Goal: Task Accomplishment & Management: Manage account settings

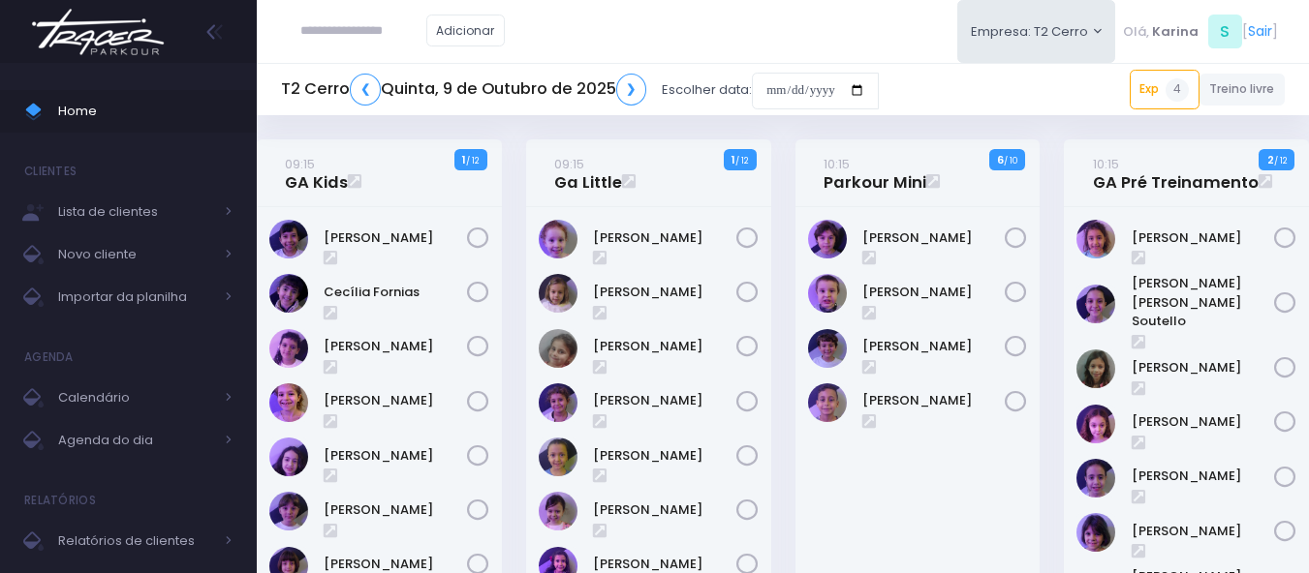
click at [108, 38] on img at bounding box center [97, 32] width 147 height 68
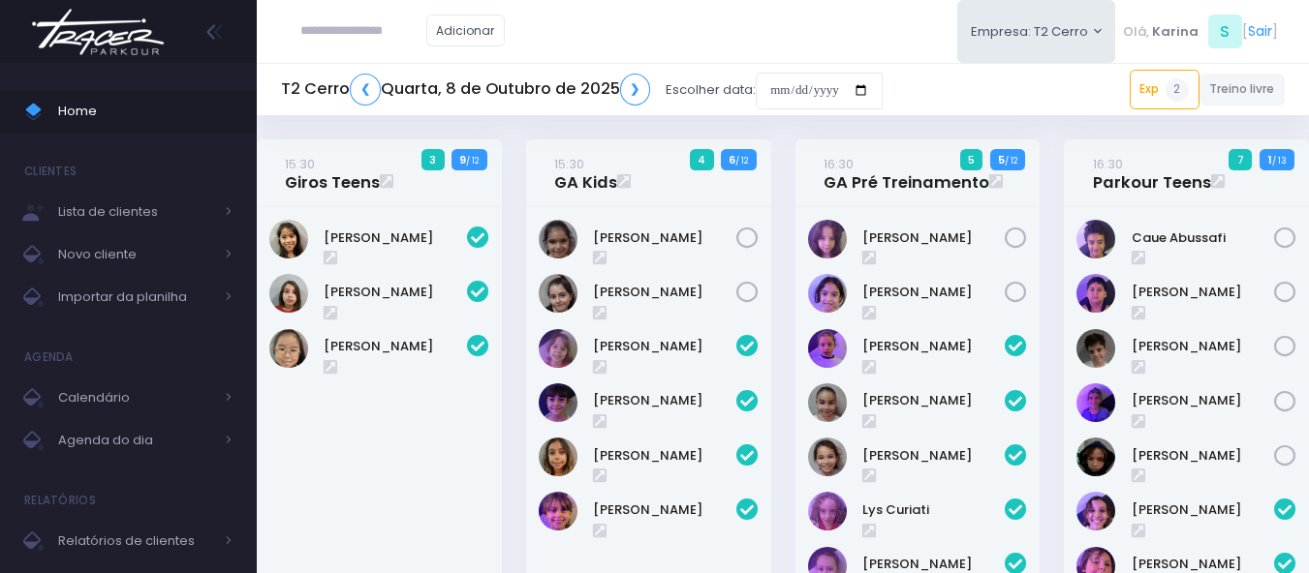
click at [366, 31] on input "text" at bounding box center [363, 31] width 126 height 37
type input "**********"
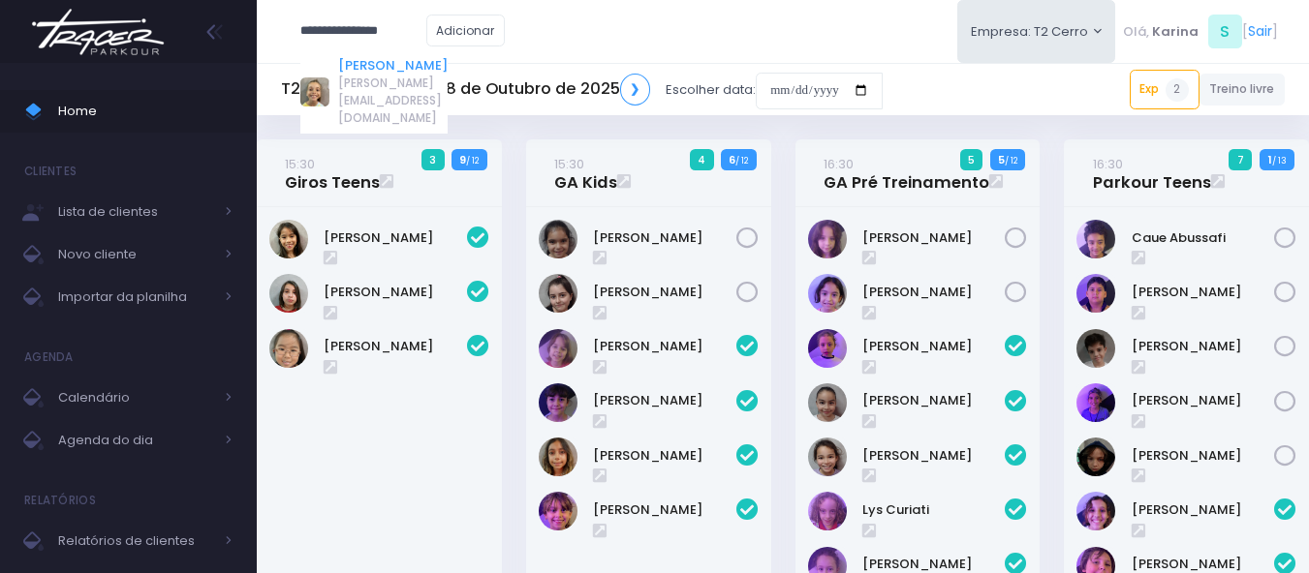
click at [373, 64] on link "Beatriz Gallardo" at bounding box center [392, 65] width 109 height 19
type input "**********"
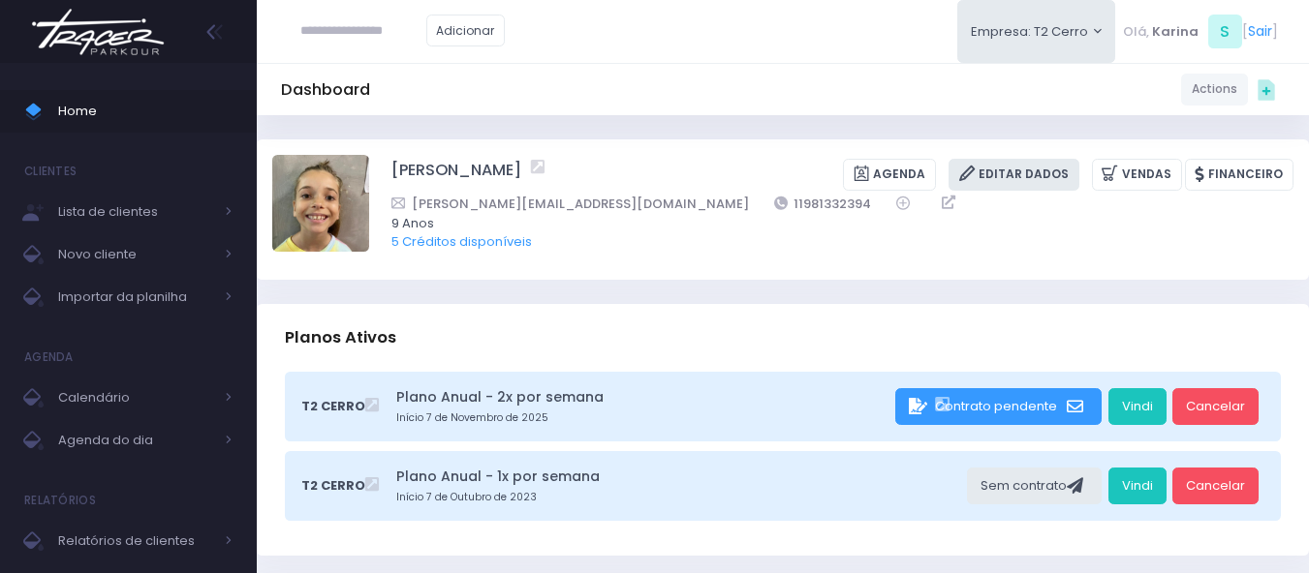
click at [1056, 170] on link "Editar Dados" at bounding box center [1013, 175] width 131 height 32
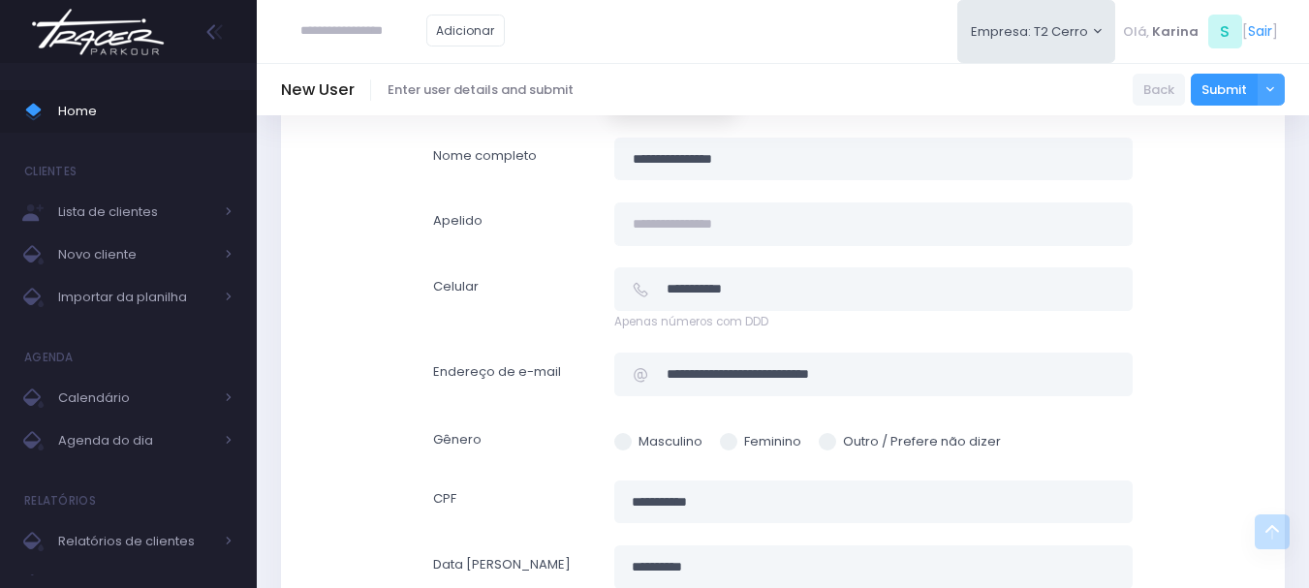
scroll to position [387, 0]
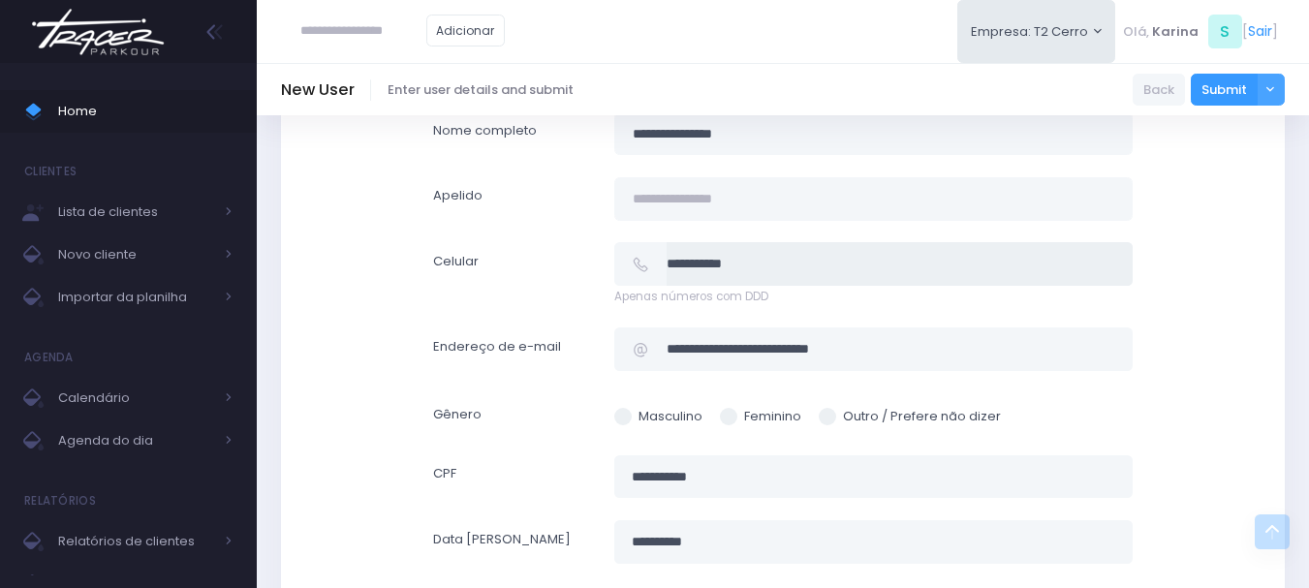
drag, startPoint x: 759, startPoint y: 265, endPoint x: 646, endPoint y: 268, distance: 113.4
click at [646, 268] on div "**********" at bounding box center [873, 264] width 518 height 44
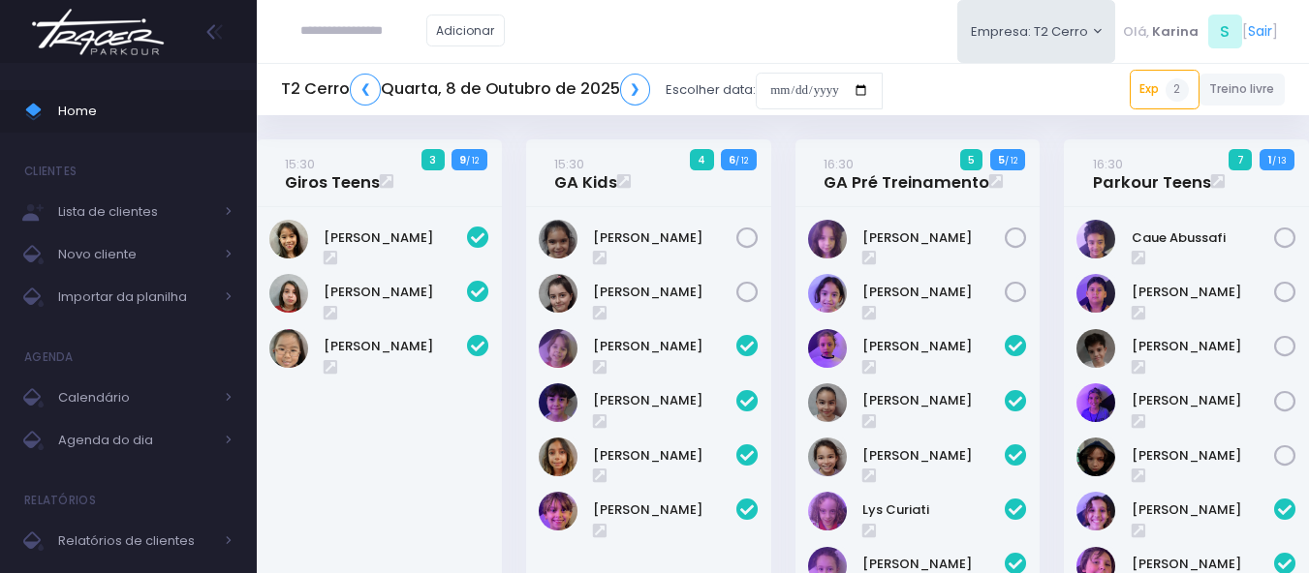
scroll to position [910, 0]
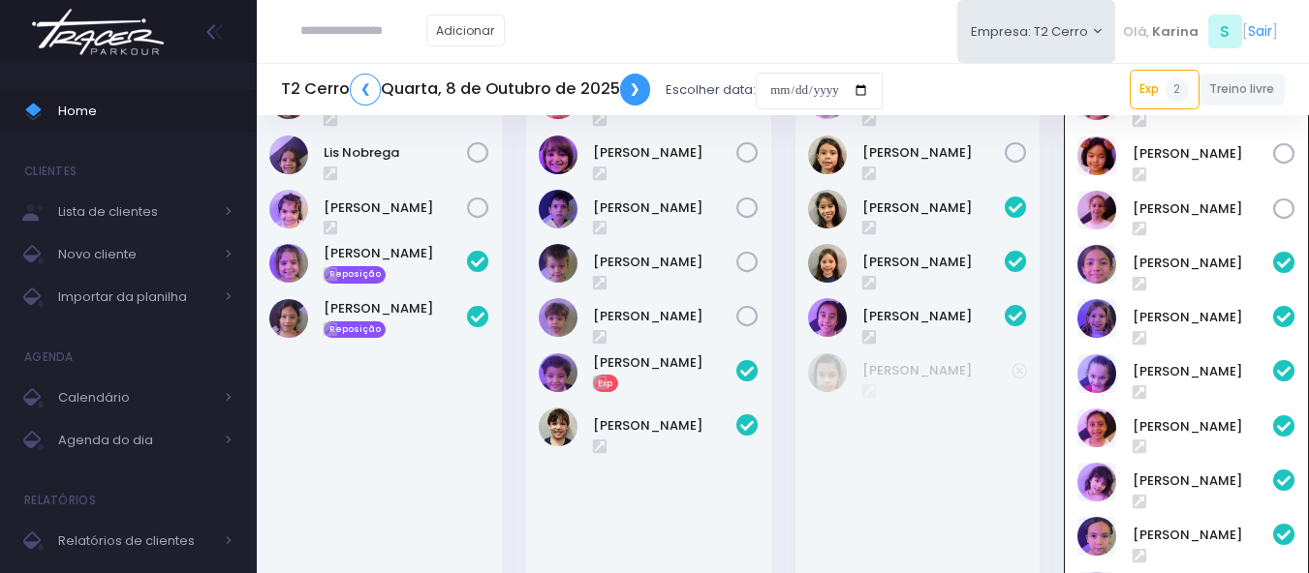
click at [633, 93] on link "❯" at bounding box center [635, 90] width 31 height 32
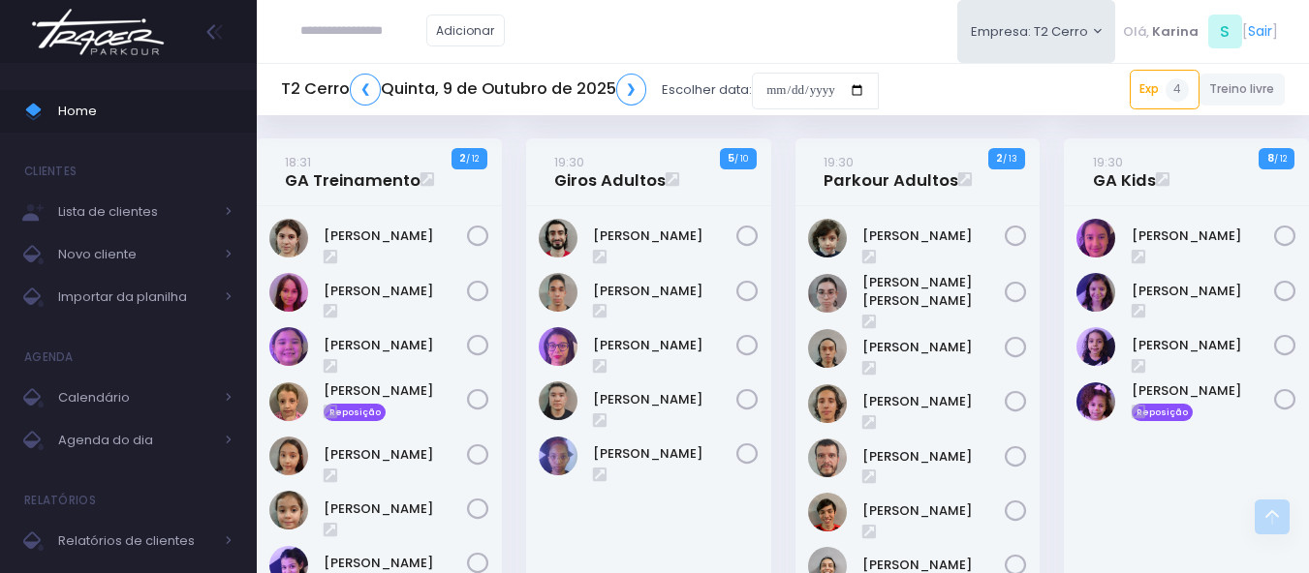
scroll to position [2228, 0]
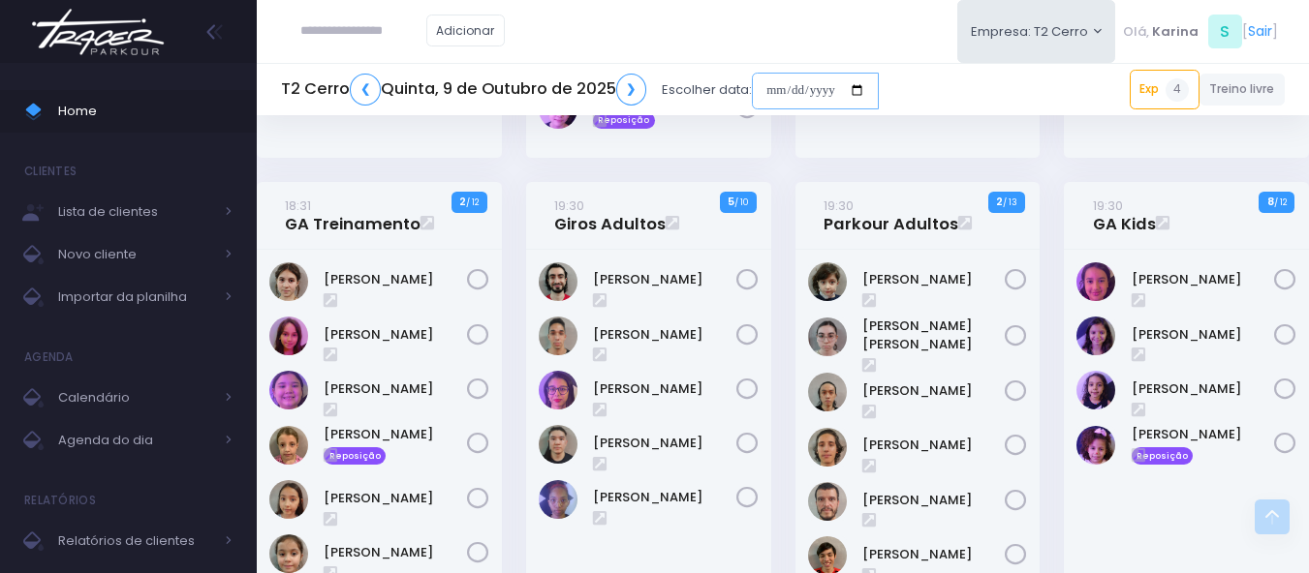
click at [816, 92] on input "date" at bounding box center [815, 91] width 127 height 37
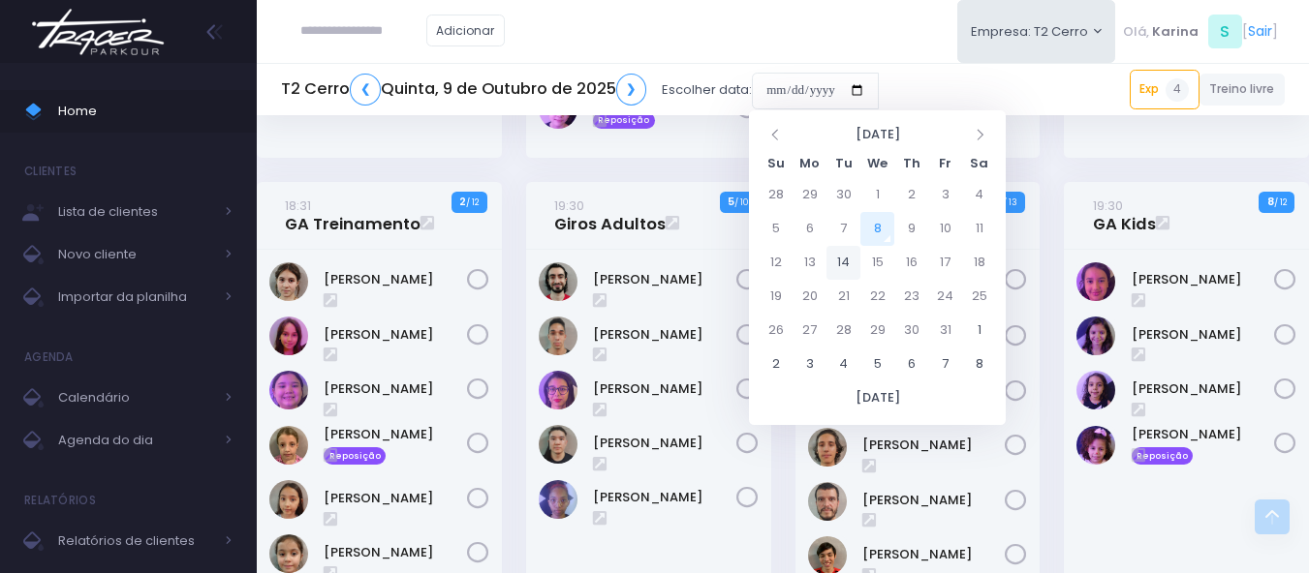
click at [844, 259] on td "14" at bounding box center [843, 263] width 34 height 34
type input "**********"
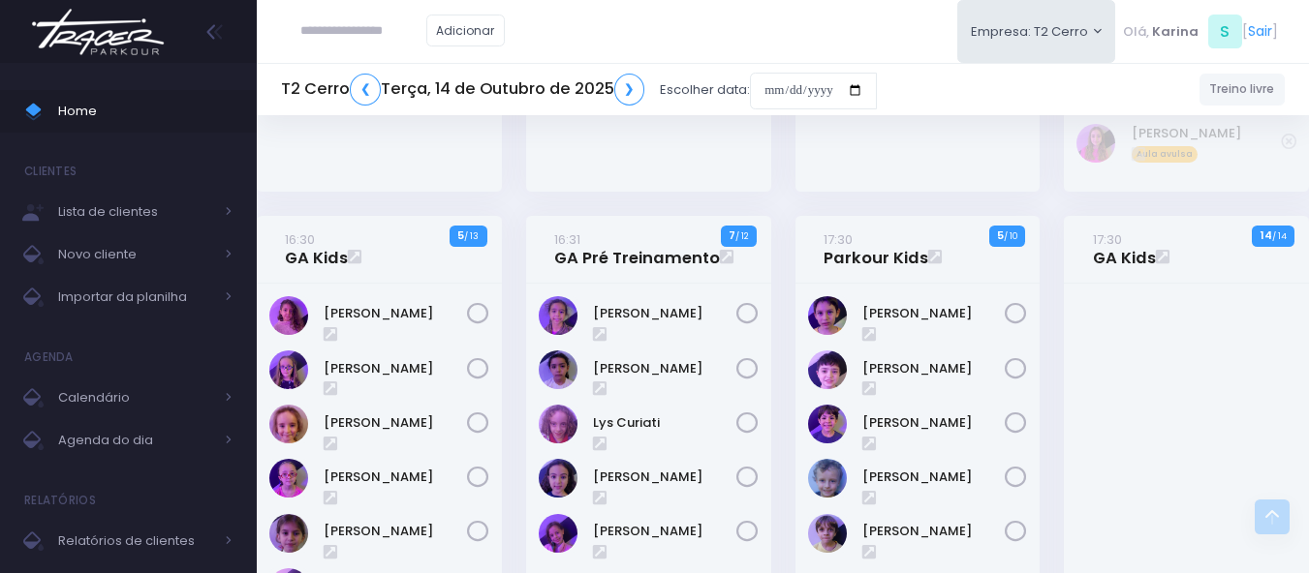
scroll to position [1162, 0]
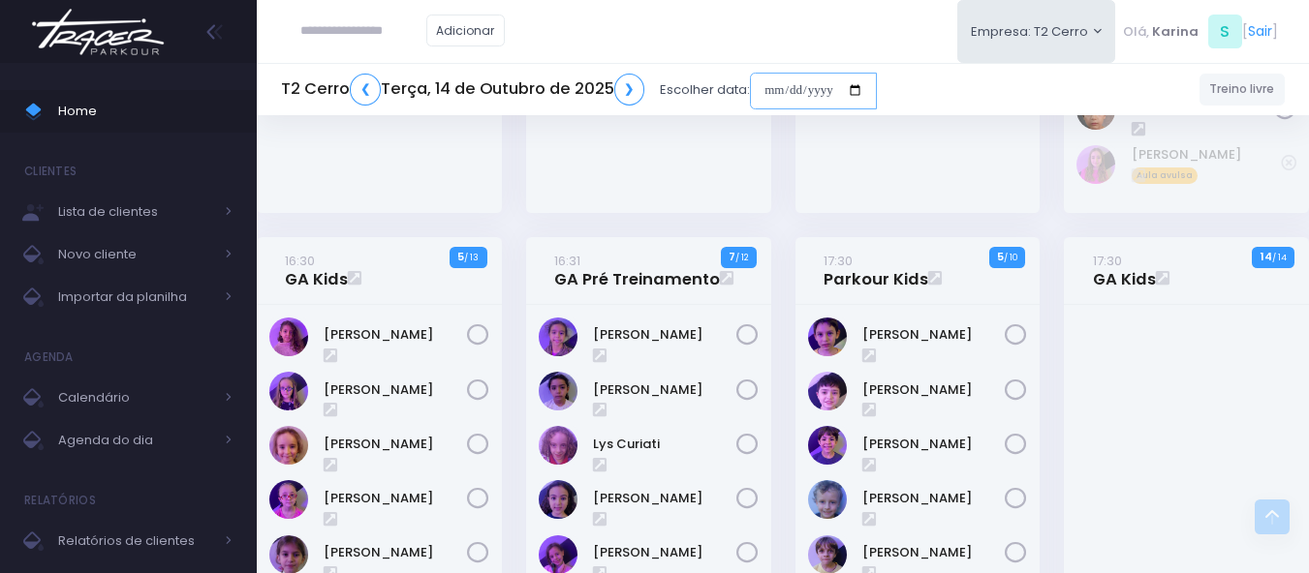
click at [815, 95] on input "date" at bounding box center [813, 91] width 127 height 37
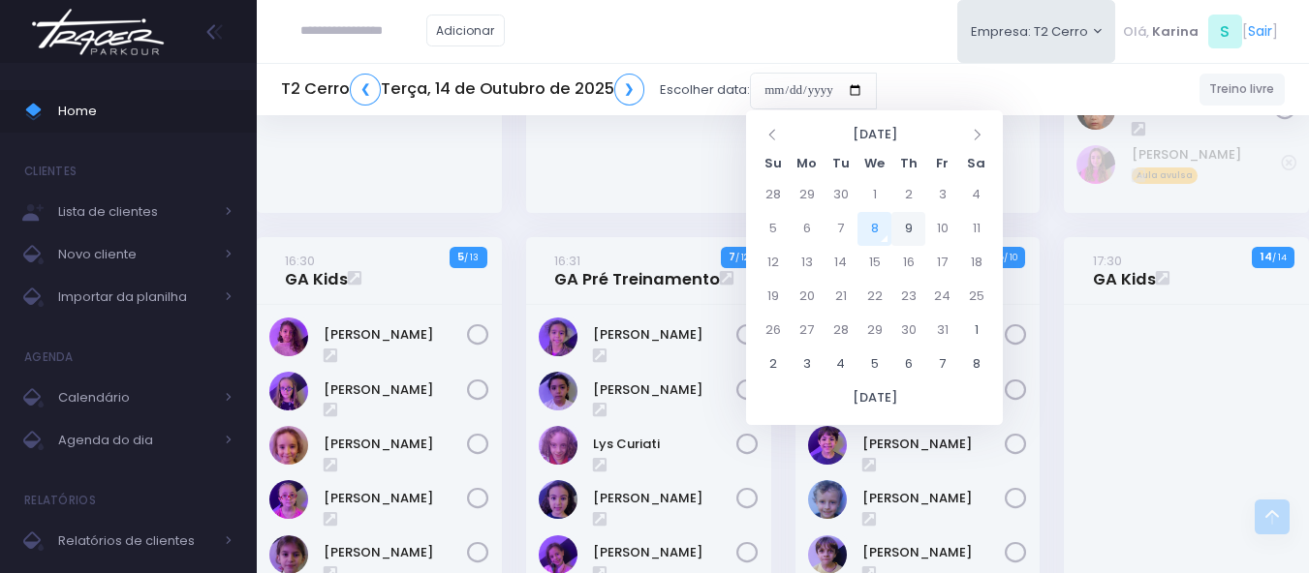
click at [909, 235] on td "9" at bounding box center [908, 229] width 34 height 34
type input "**********"
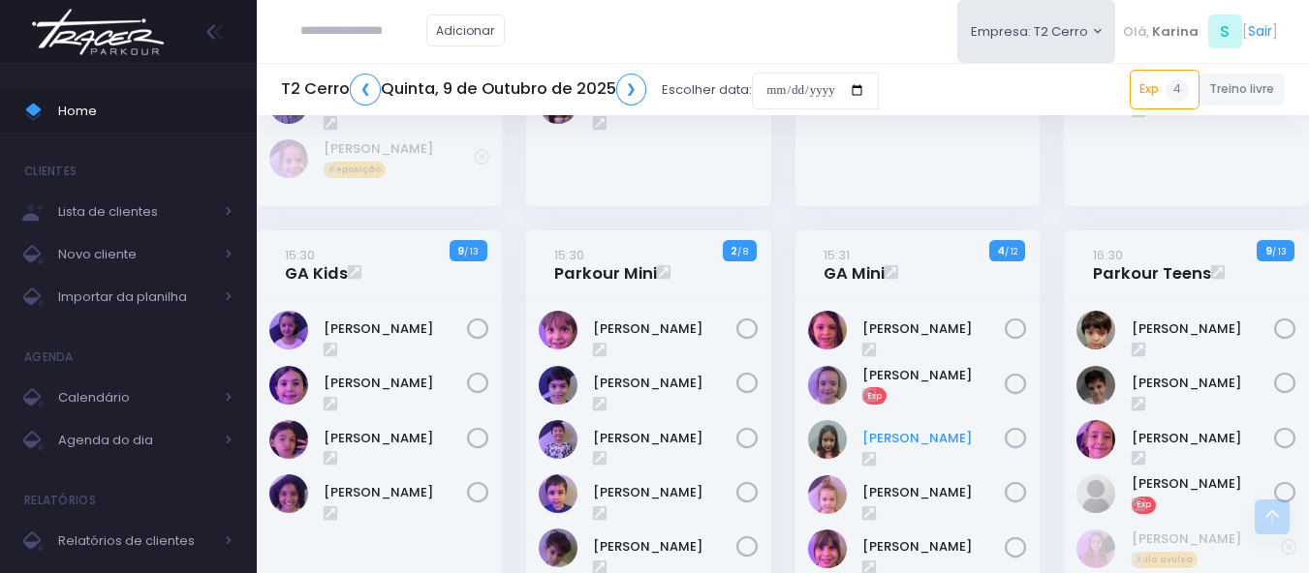
scroll to position [678, 0]
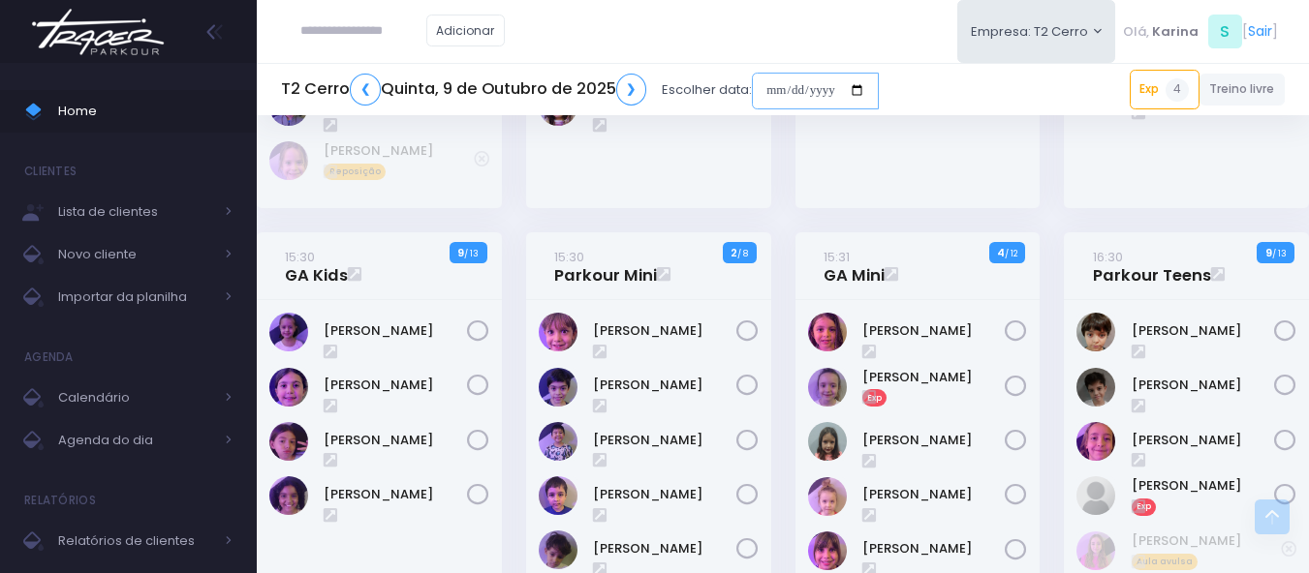
click at [821, 95] on input "date" at bounding box center [815, 91] width 127 height 37
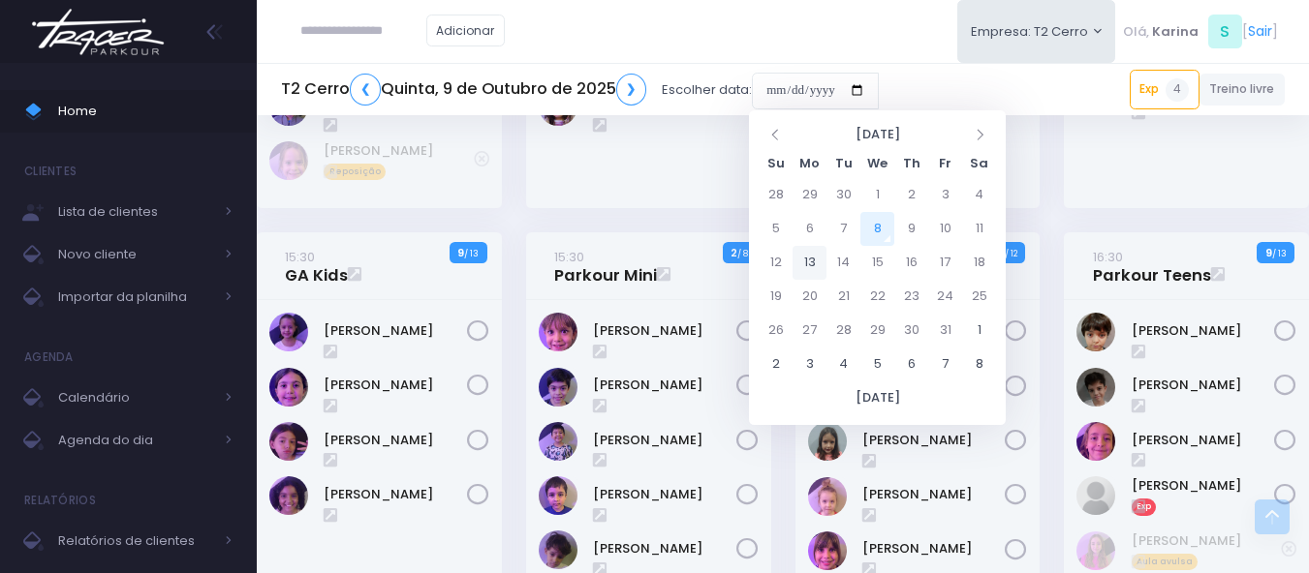
click at [811, 264] on td "13" at bounding box center [809, 263] width 34 height 34
type input "**********"
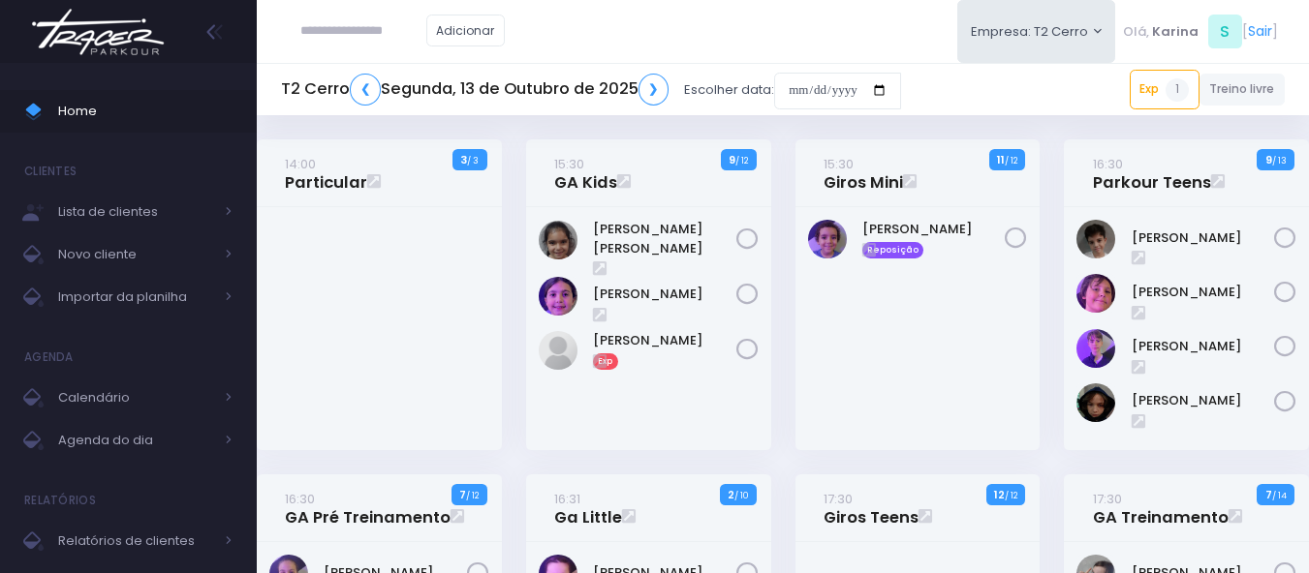
click at [352, 286] on div at bounding box center [379, 328] width 245 height 243
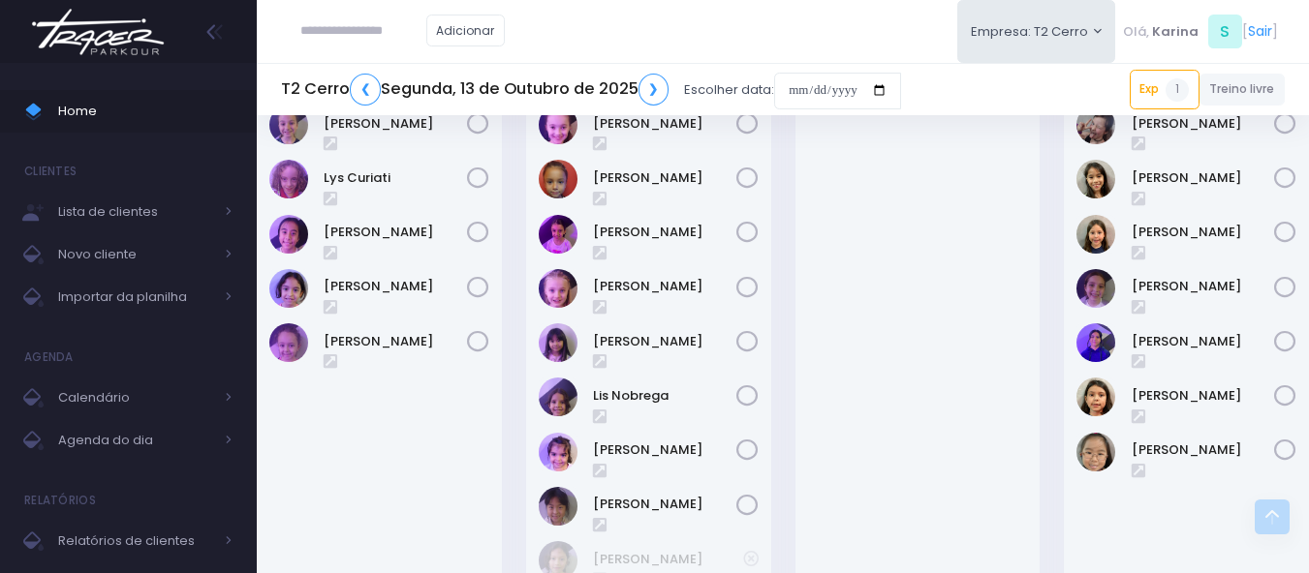
scroll to position [427, 0]
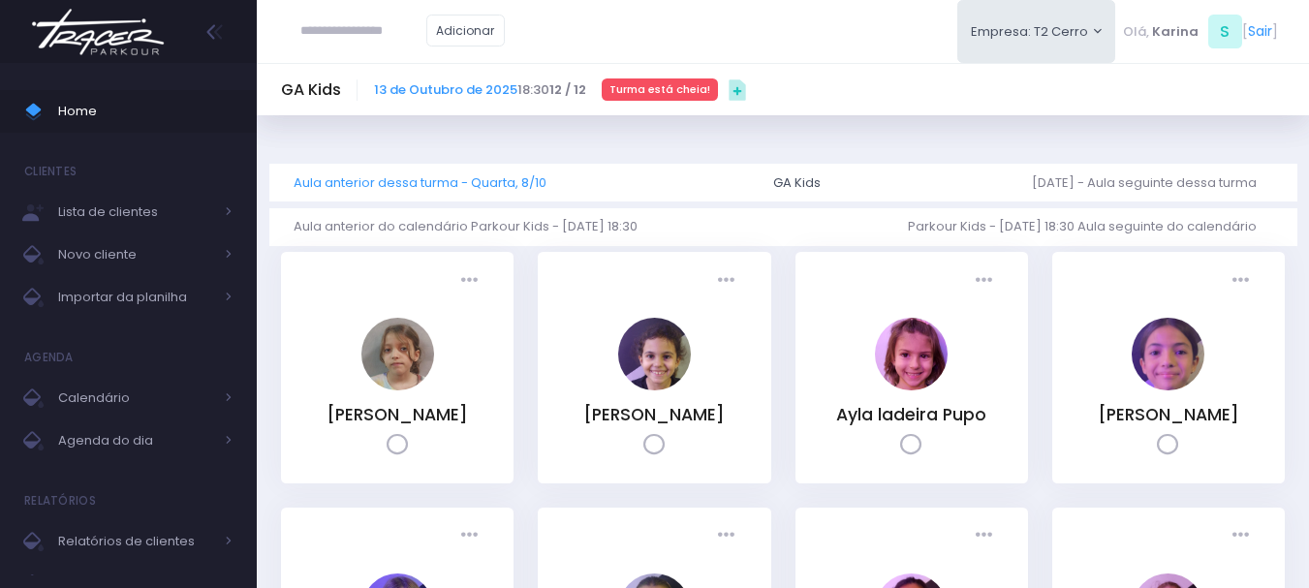
click at [401, 191] on link "Aula anterior dessa turma - Quarta, 8/10" at bounding box center [427, 183] width 268 height 38
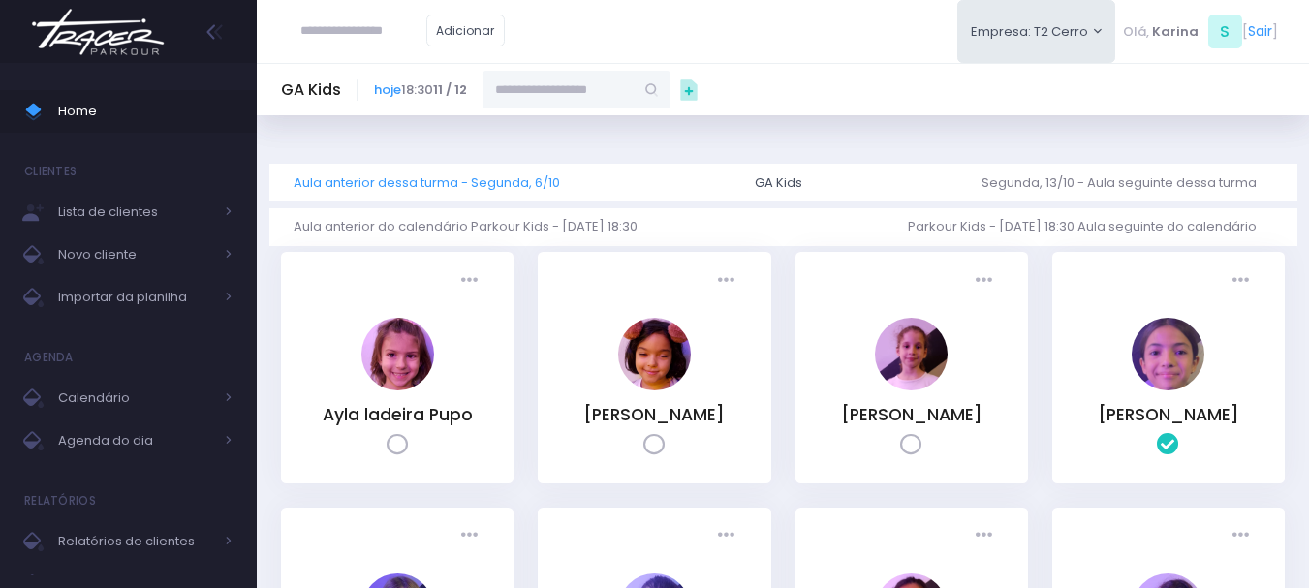
click at [462, 184] on link "Aula anterior dessa turma - Segunda, 6/10" at bounding box center [434, 183] width 282 height 38
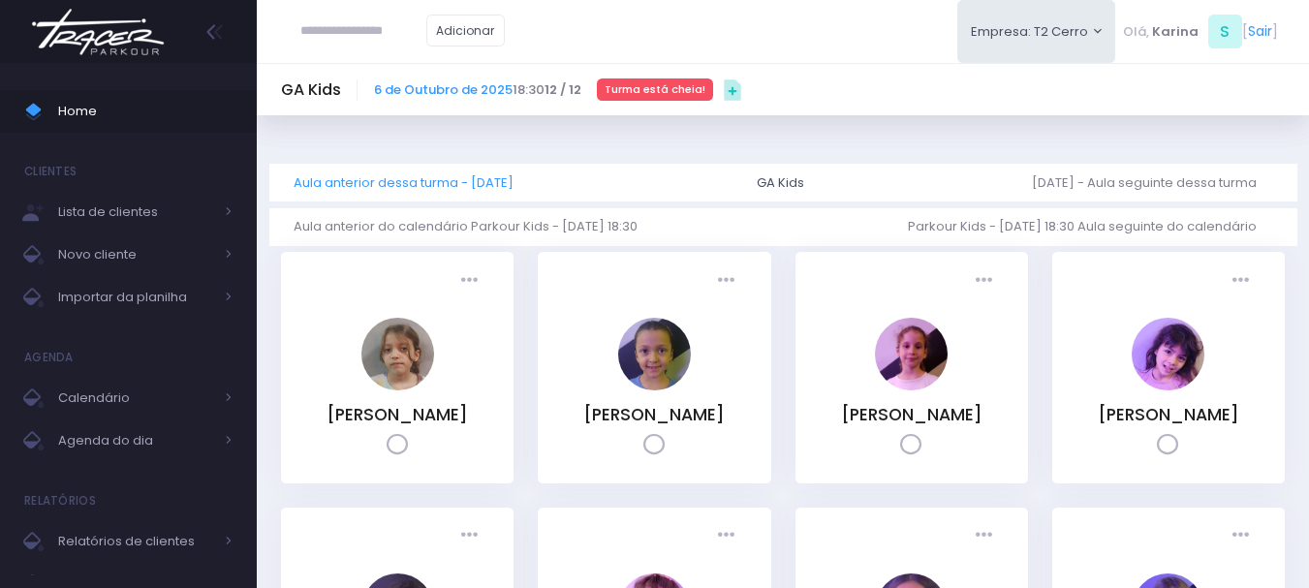
click at [369, 175] on link "Aula anterior dessa turma - [DATE]" at bounding box center [410, 183] width 235 height 38
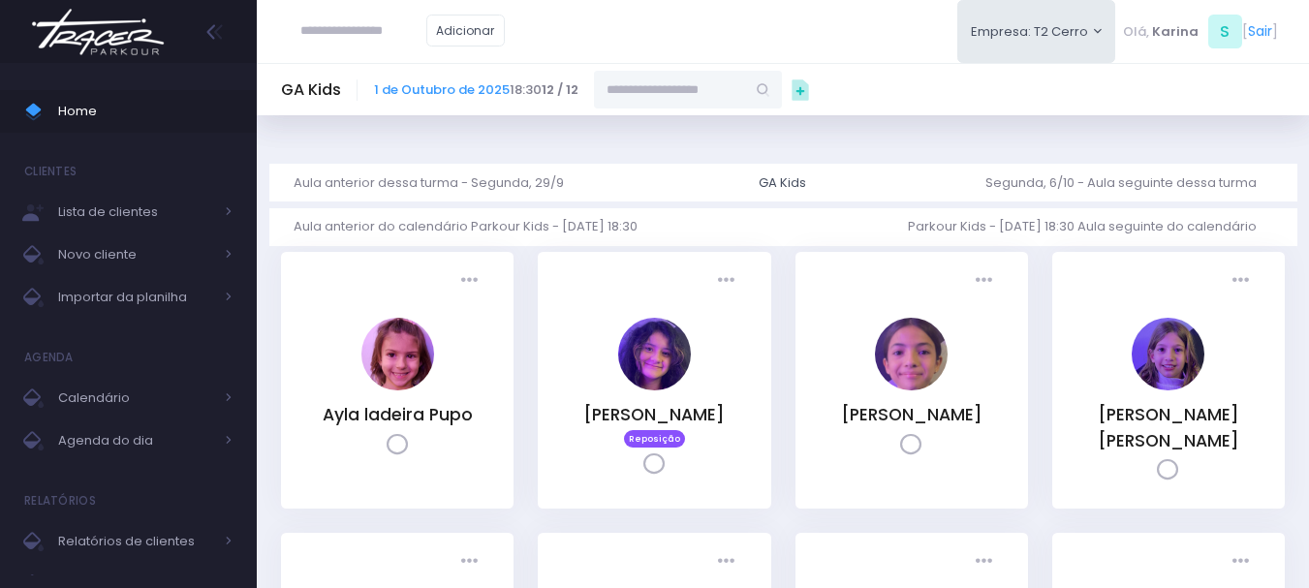
click at [369, 175] on link "Aula anterior dessa turma - Segunda, 29/9" at bounding box center [436, 183] width 286 height 38
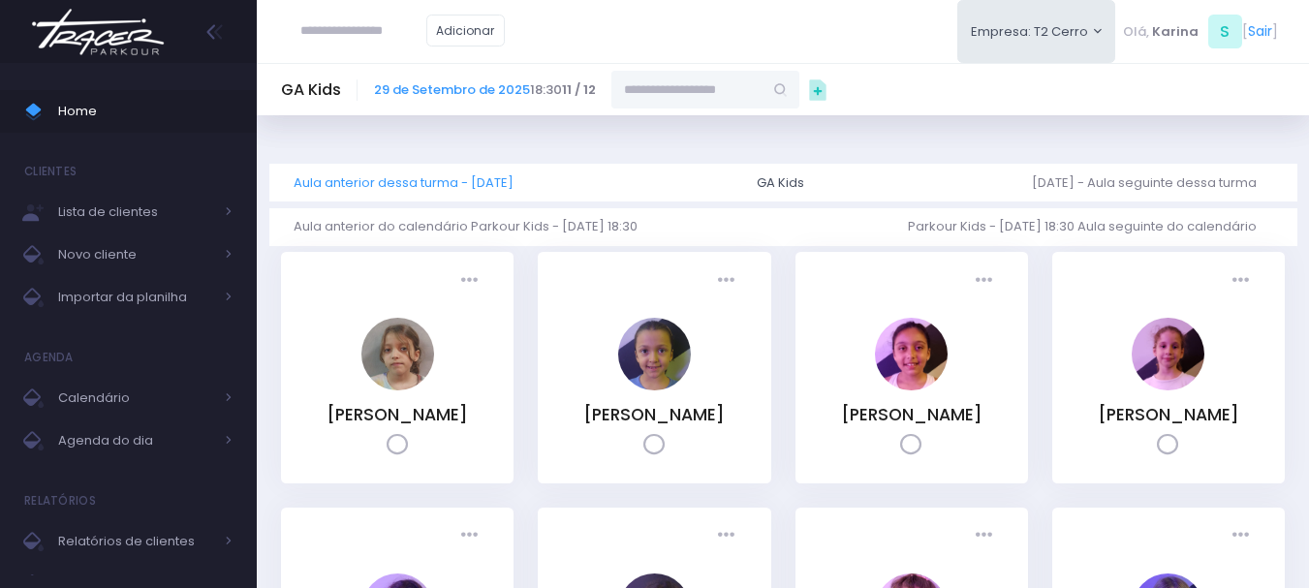
click at [449, 178] on link "Aula anterior dessa turma - [DATE]" at bounding box center [410, 183] width 235 height 38
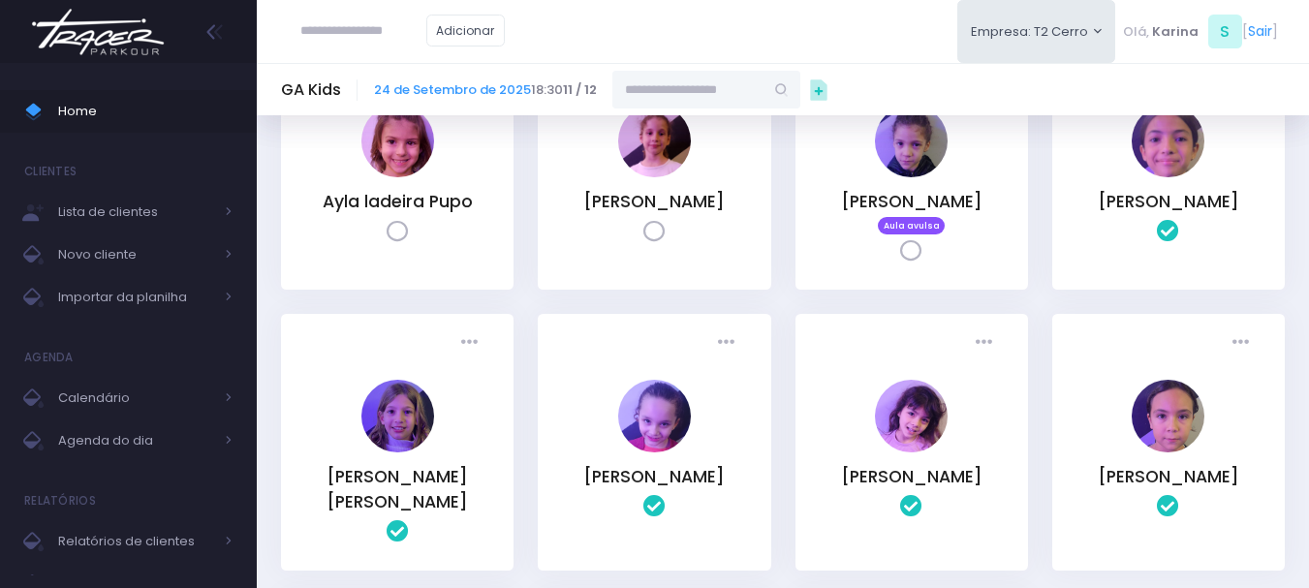
scroll to position [194, 0]
